Goal: Information Seeking & Learning: Learn about a topic

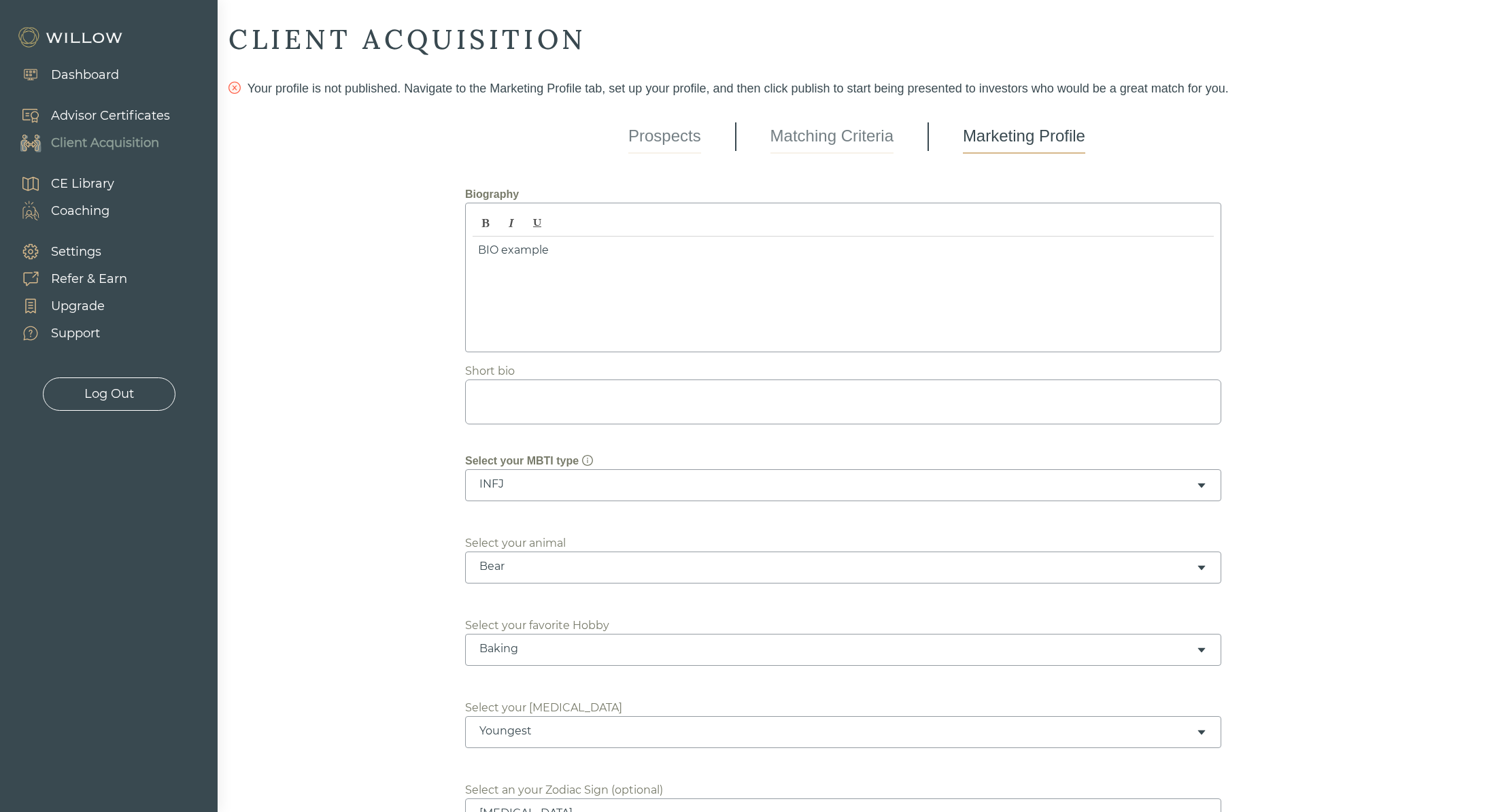
click at [102, 113] on div "Advisor Certificates" at bounding box center [110, 115] width 119 height 19
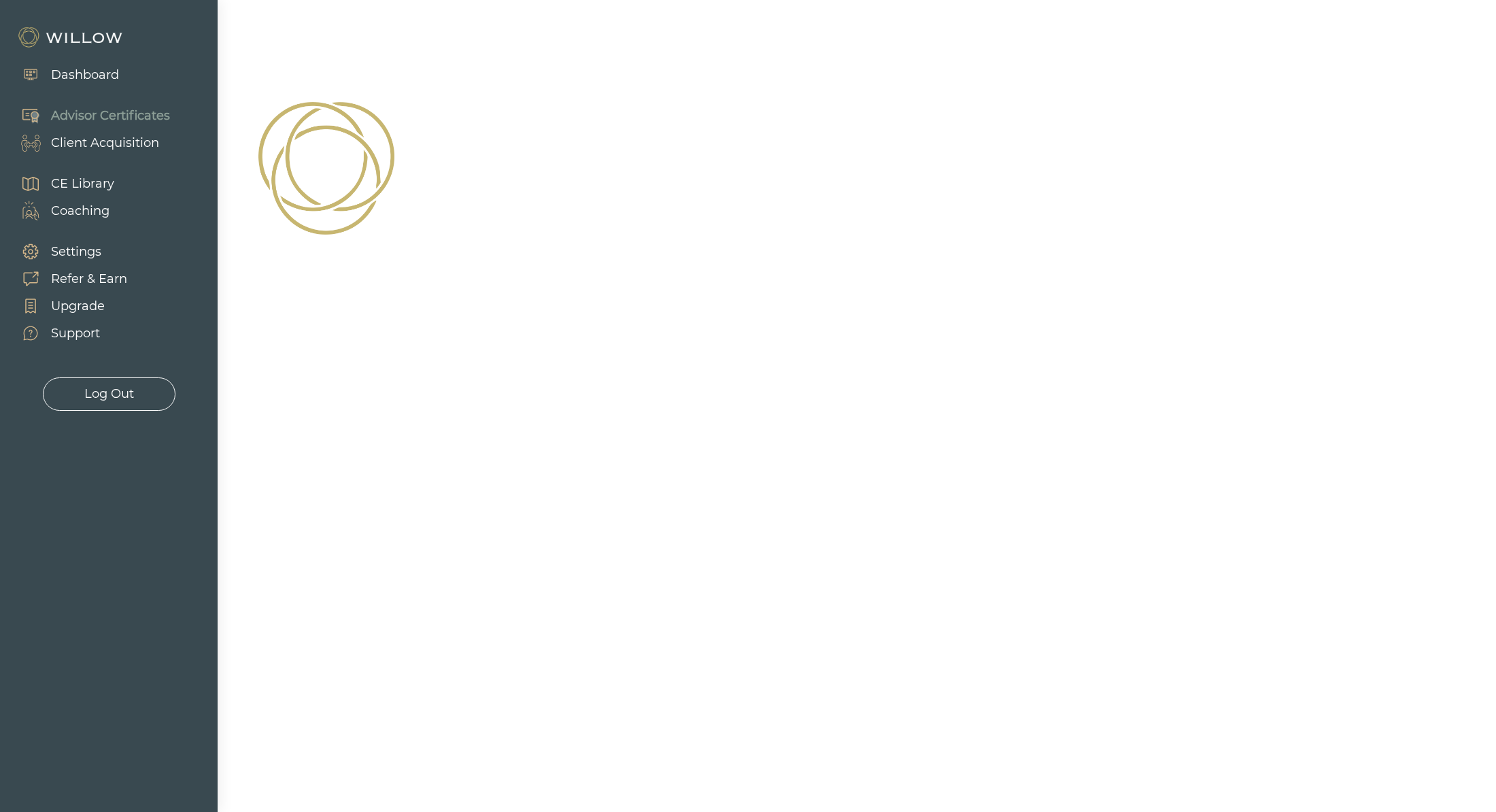
click at [45, 66] on div "Dashboard" at bounding box center [81, 75] width 75 height 19
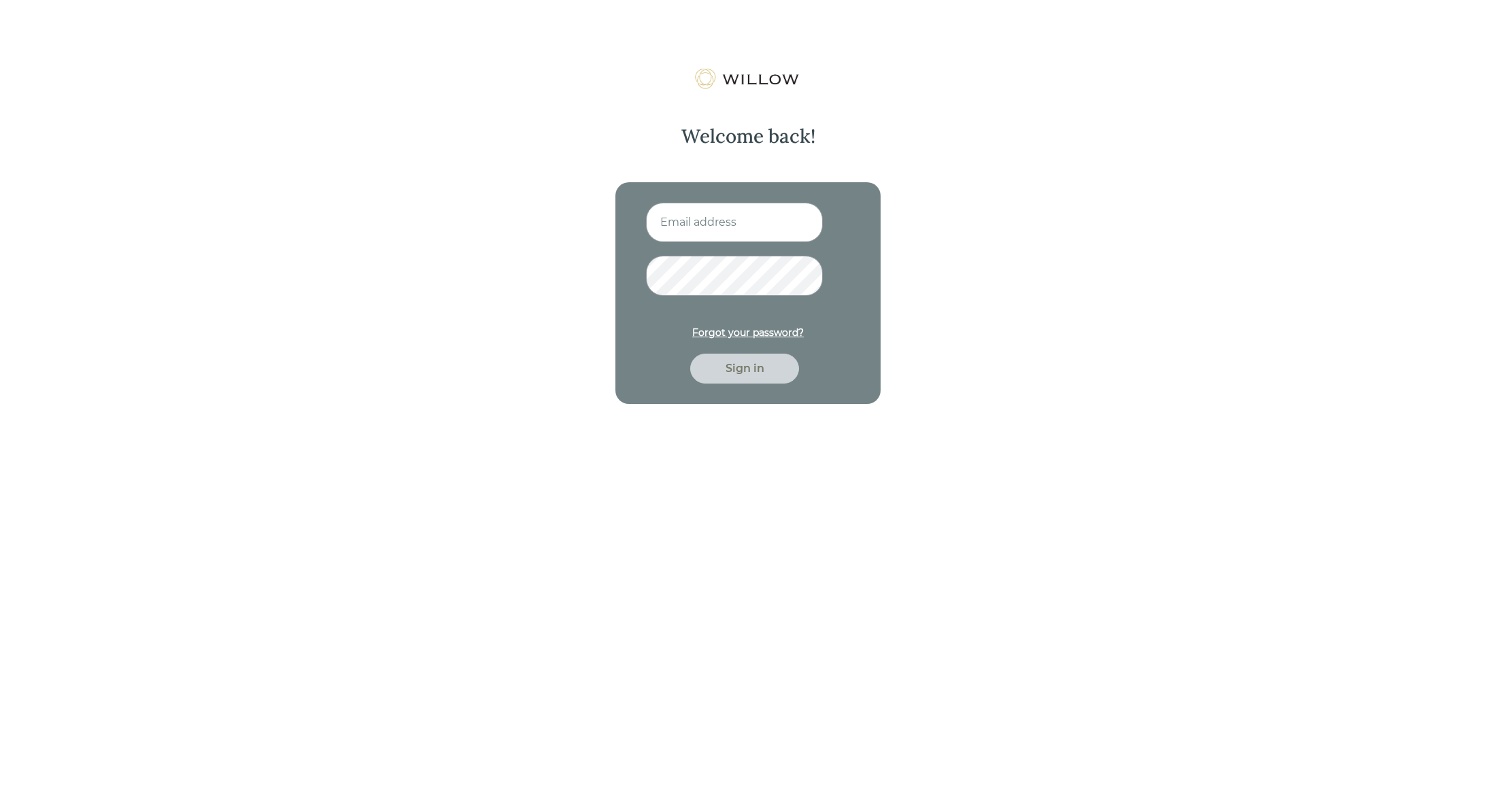
click at [698, 230] on input at bounding box center [733, 222] width 177 height 39
type input "nitya.kowtha@gmail.com"
click at [690, 354] on button "Sign in" at bounding box center [745, 368] width 109 height 30
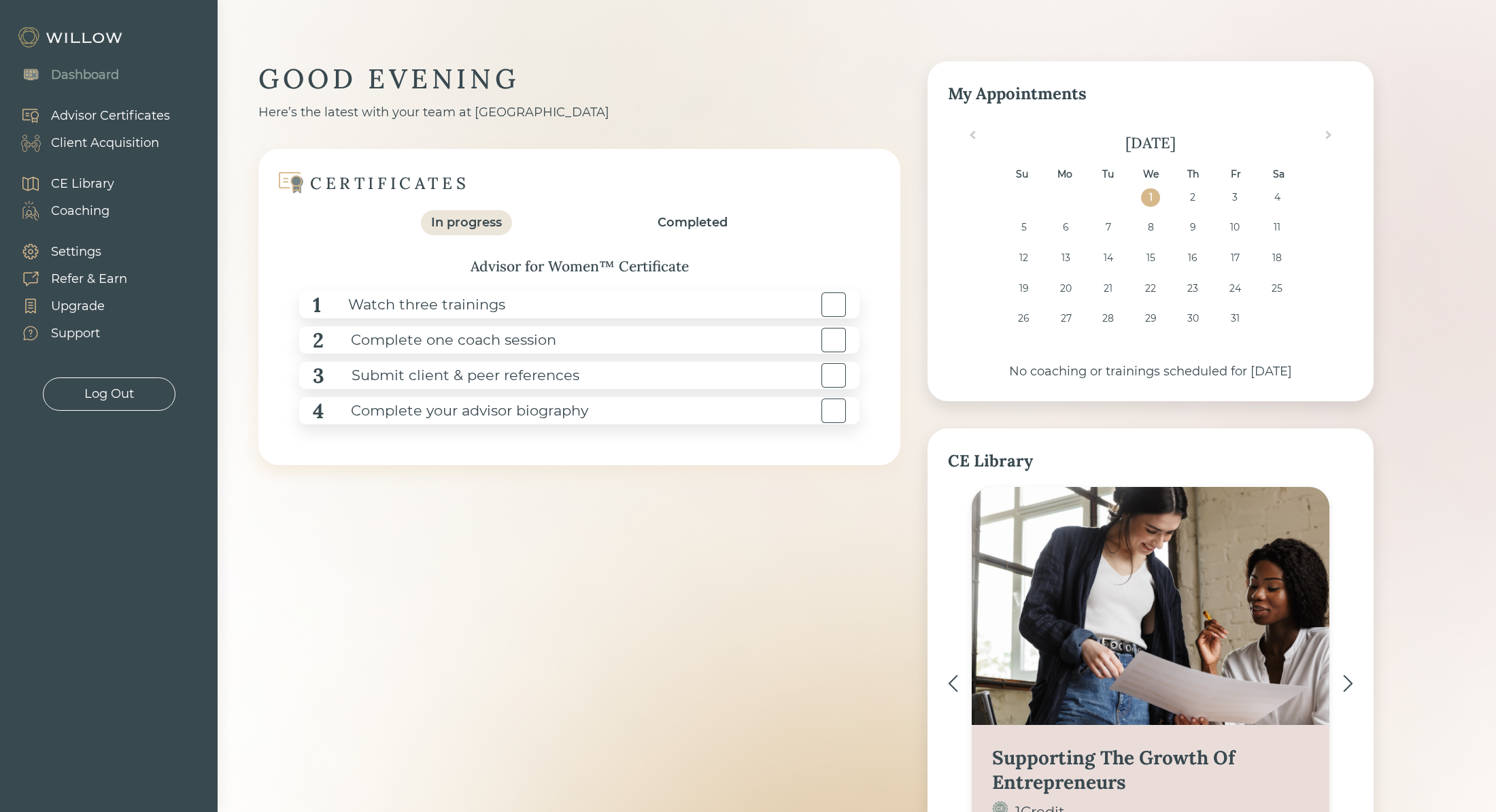
click at [114, 119] on div "Advisor Certificates" at bounding box center [110, 115] width 119 height 19
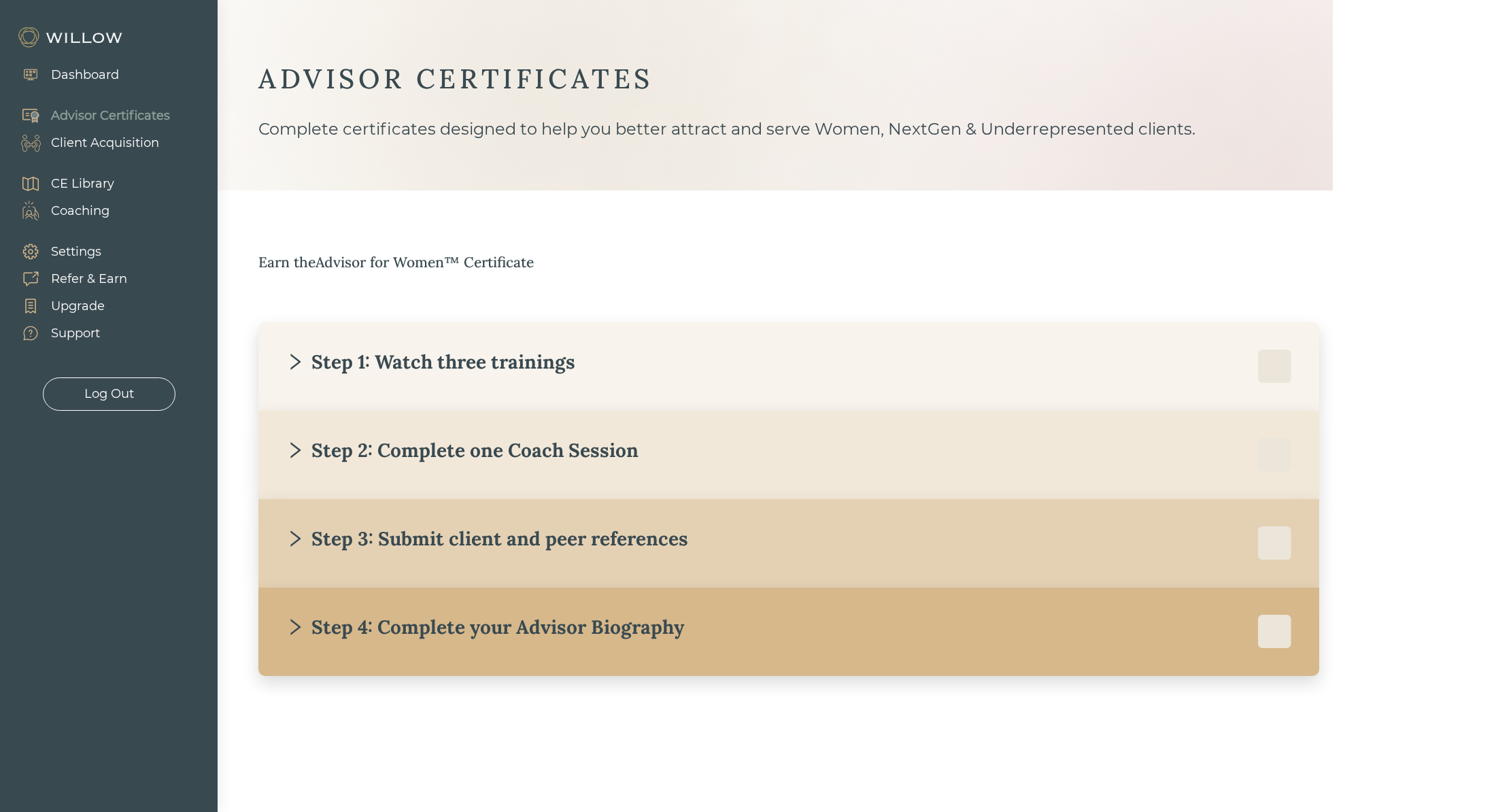
click at [438, 364] on div "Step 1: Watch three trainings" at bounding box center [430, 361] width 290 height 24
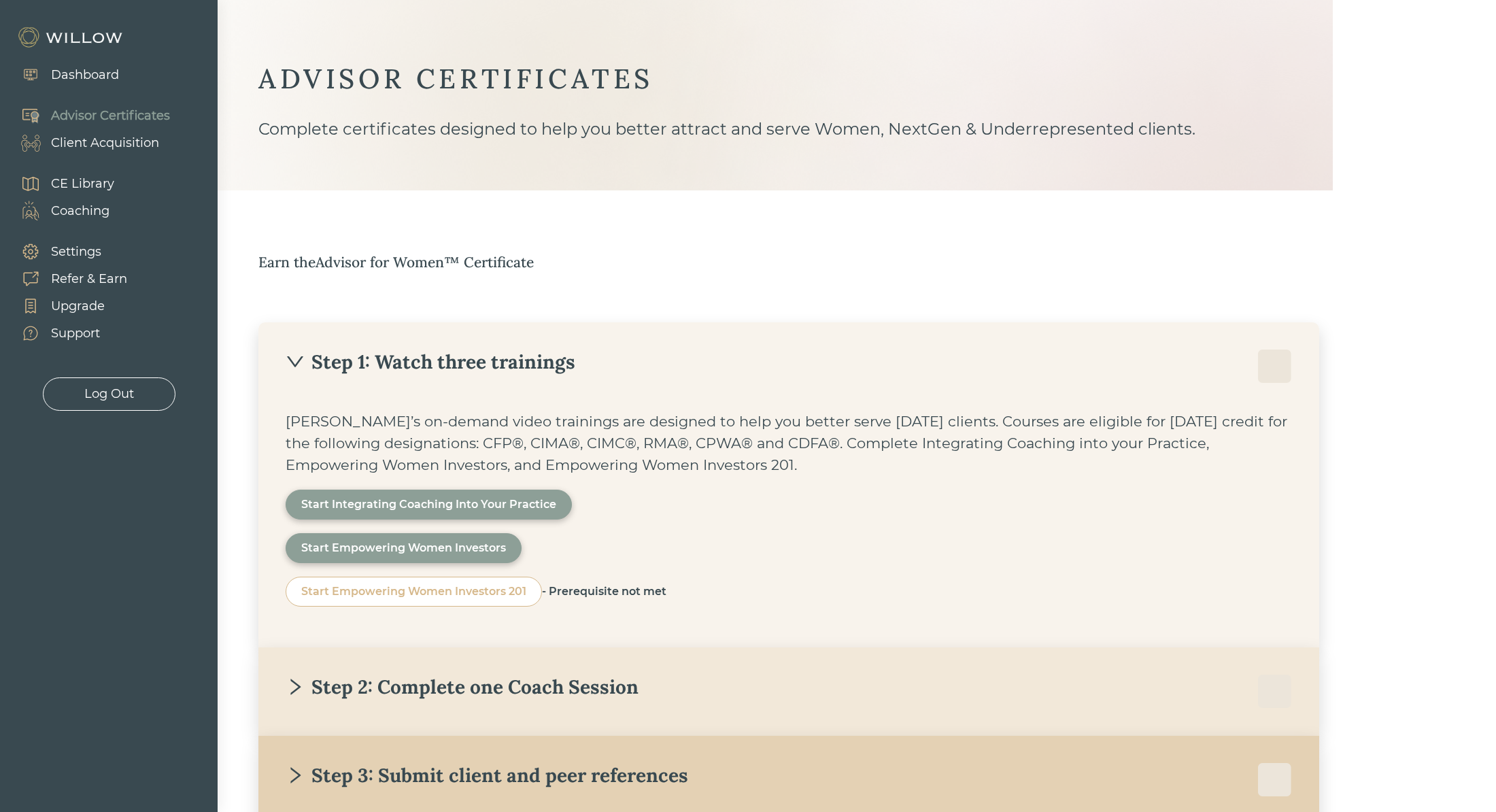
click at [449, 499] on div "Start Integrating Coaching Into Your Practice" at bounding box center [428, 504] width 255 height 17
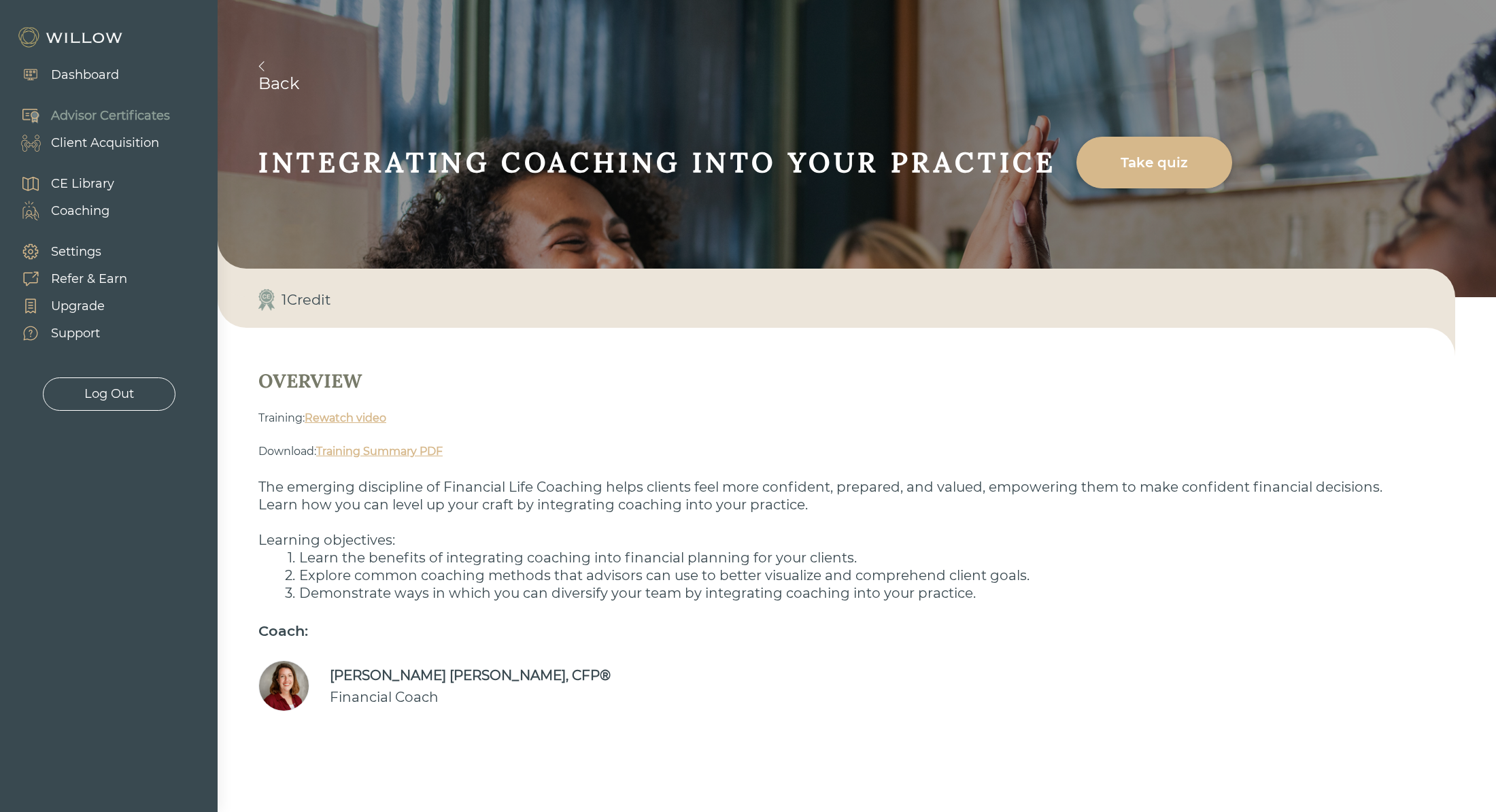
click at [335, 420] on link "Rewatch video" at bounding box center [345, 417] width 82 height 13
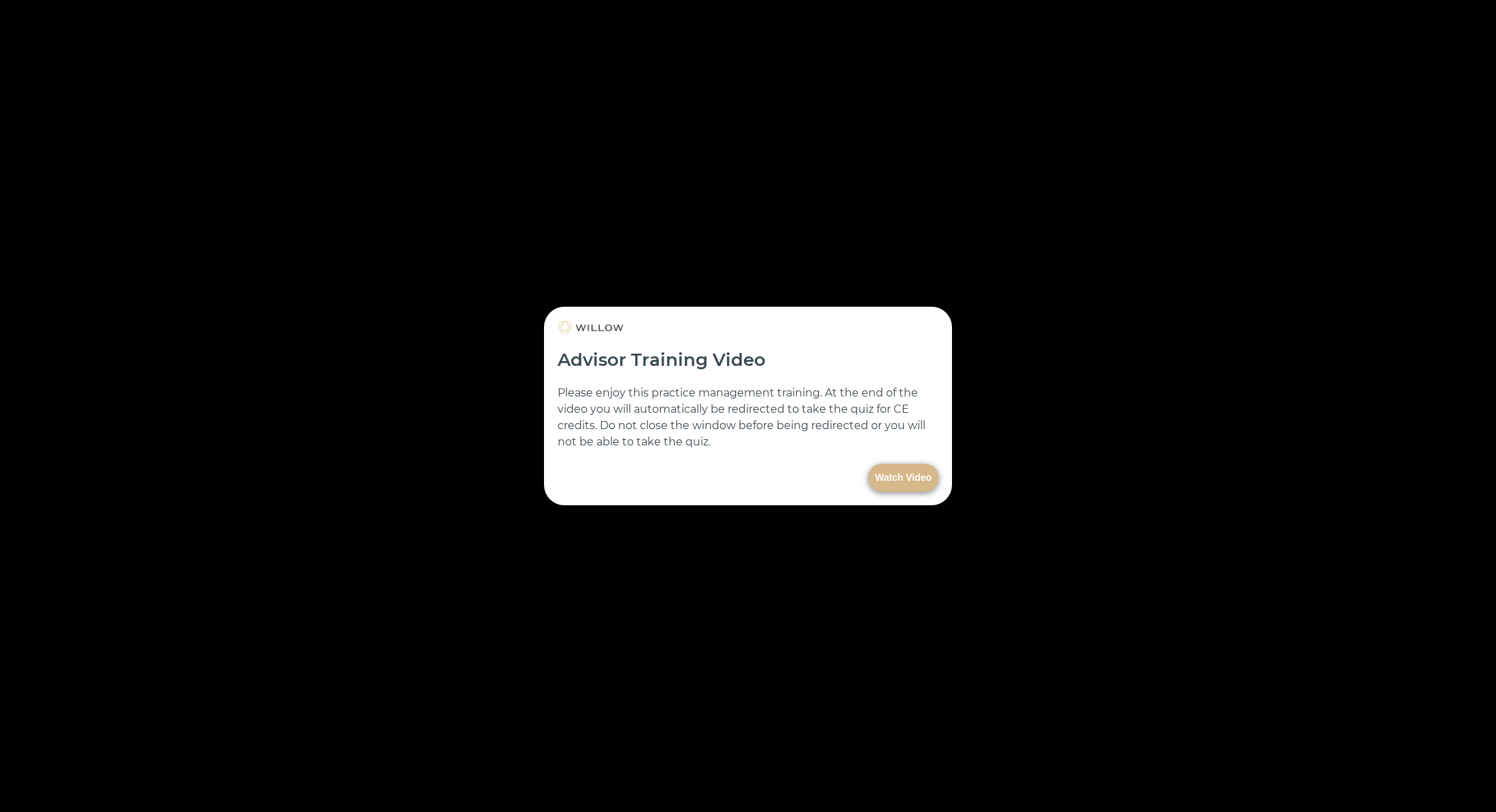
click at [907, 478] on button "Watch Video" at bounding box center [903, 478] width 70 height 28
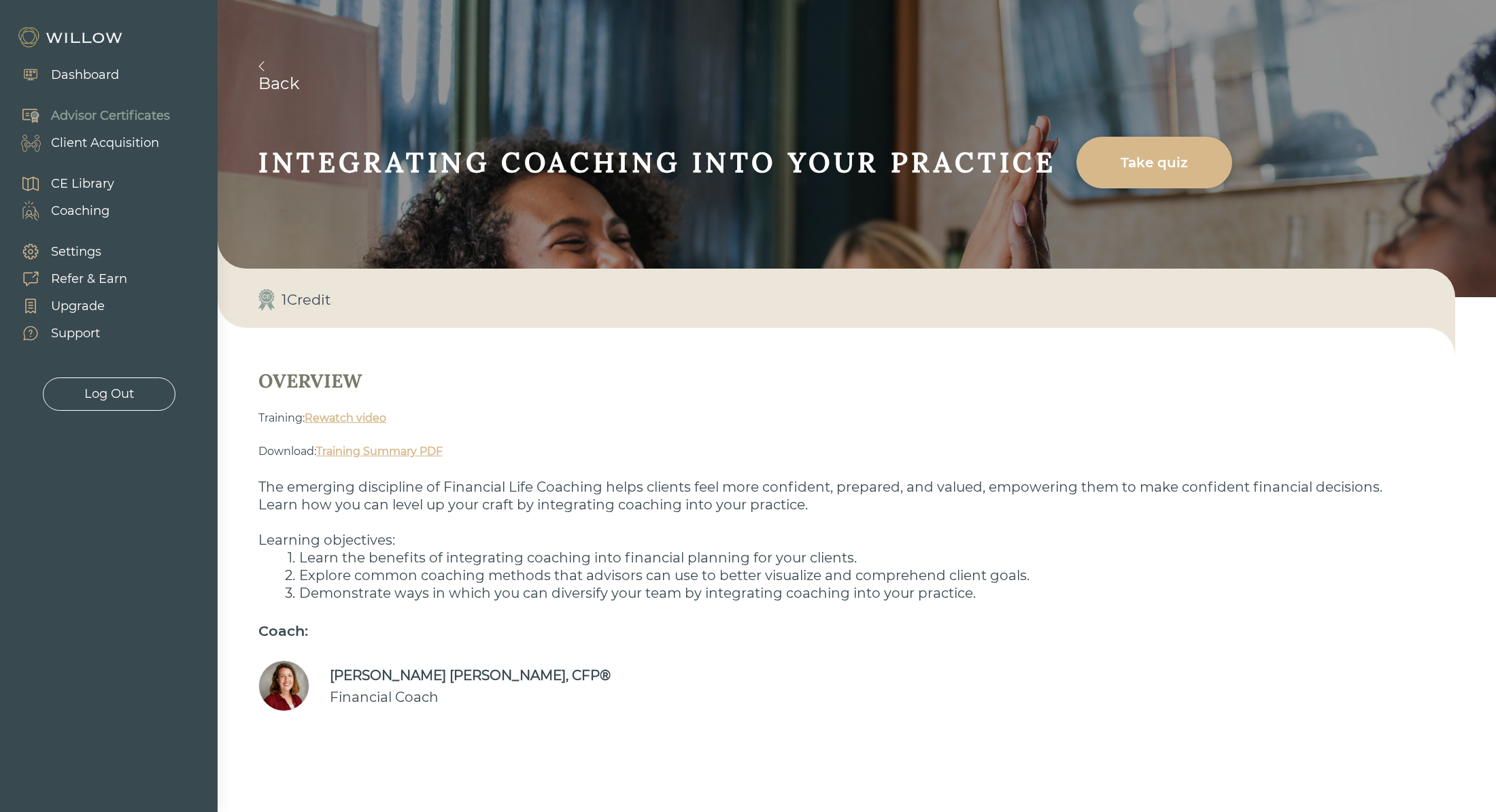
click at [89, 32] on img at bounding box center [71, 37] width 109 height 21
